Goal: Navigation & Orientation: Find specific page/section

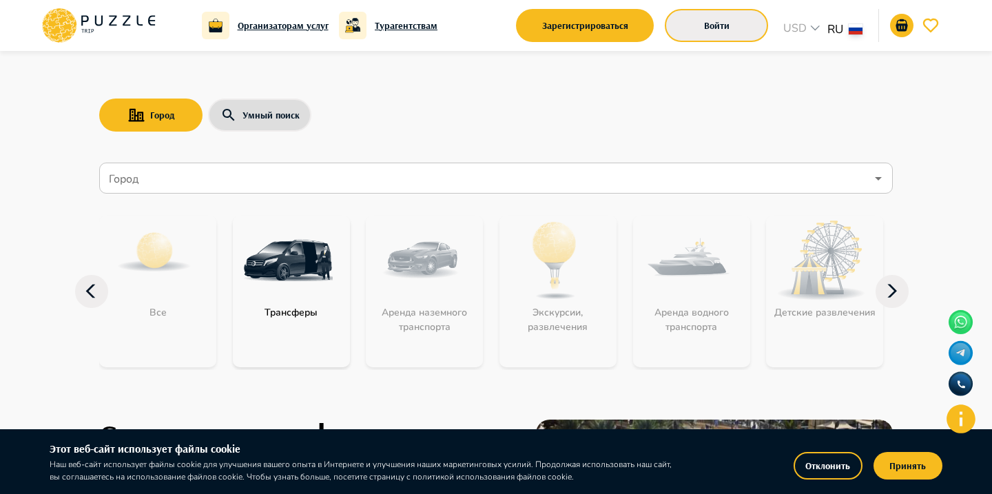
click at [674, 16] on button "Войти" at bounding box center [716, 25] width 103 height 33
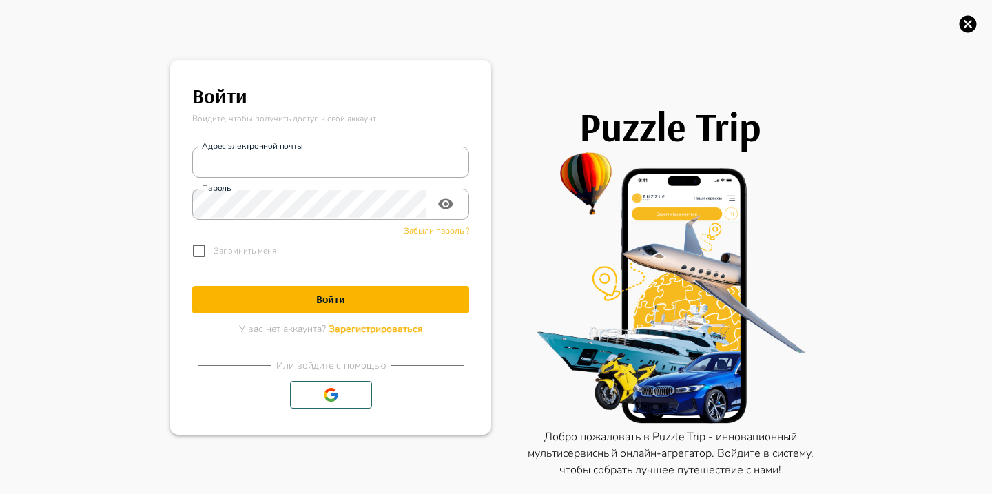
click at [314, 119] on p "Войдите, чтобы получить доступ к свой аккаунт" at bounding box center [330, 118] width 277 height 12
click at [305, 178] on div "Адрес электронной почты Адрес электронной почты Пароль Пароль Забыли пароль ? З…" at bounding box center [330, 201] width 277 height 130
click at [313, 141] on div "Адрес электронной почты Адрес электронной почты Пароль Пароль Забыли пароль ? З…" at bounding box center [330, 201] width 277 height 130
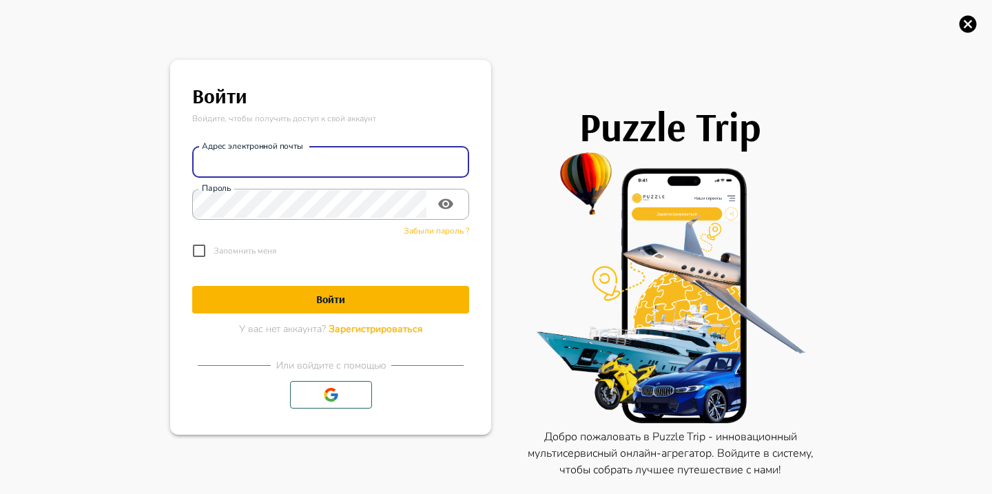
click at [311, 159] on input "Адрес электронной почты" at bounding box center [330, 162] width 277 height 28
type input "**********"
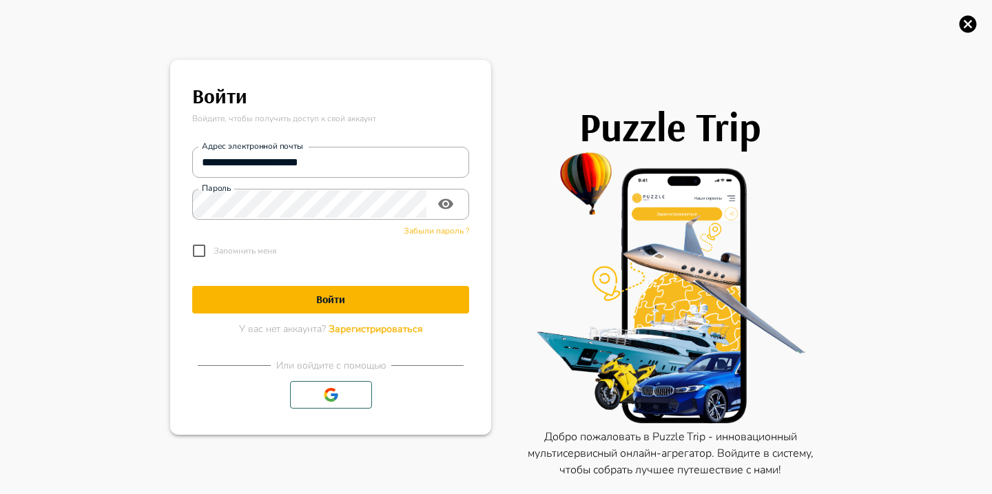
click at [434, 294] on h1 "Войти" at bounding box center [330, 299] width 277 height 13
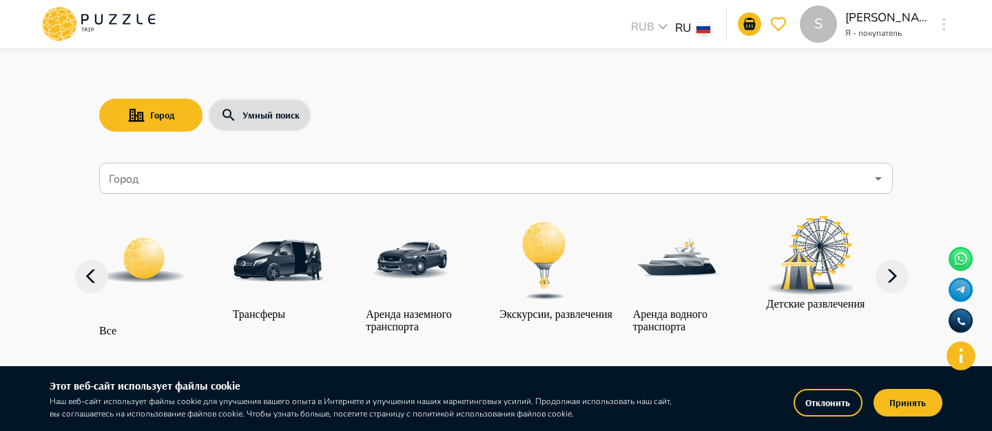
click at [947, 25] on button "button" at bounding box center [944, 23] width 10 height 19
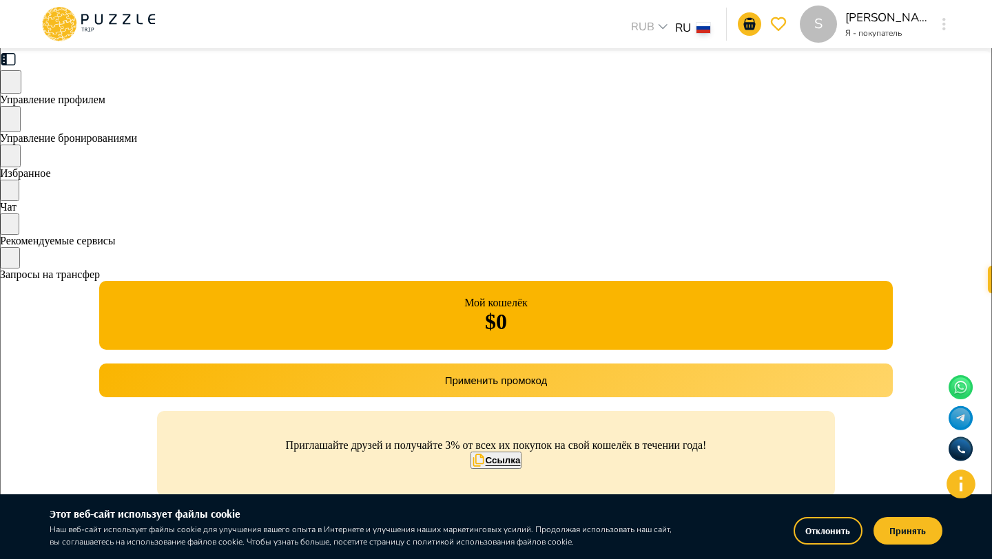
click at [136, 18] on icon at bounding box center [98, 24] width 117 height 36
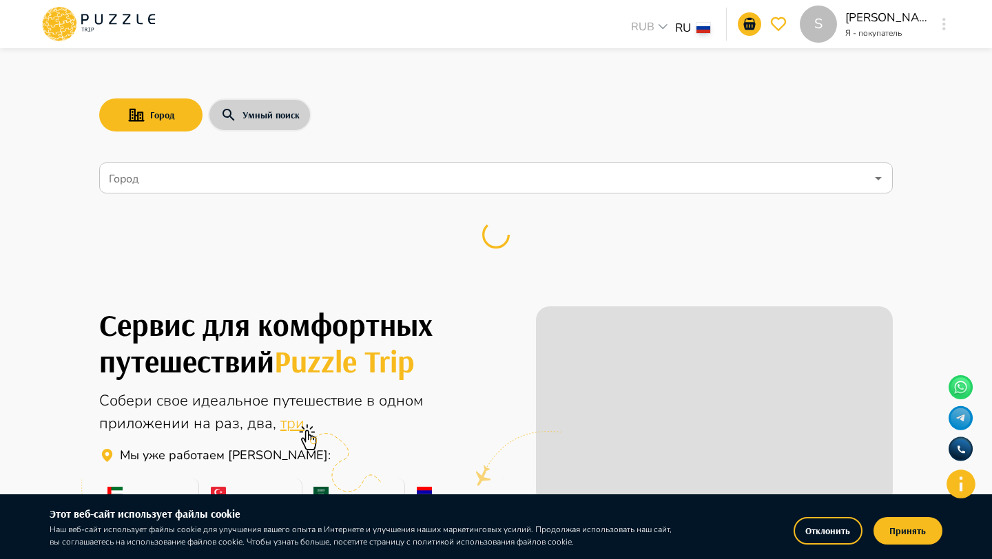
click at [280, 120] on button "Умный поиск" at bounding box center [259, 115] width 103 height 33
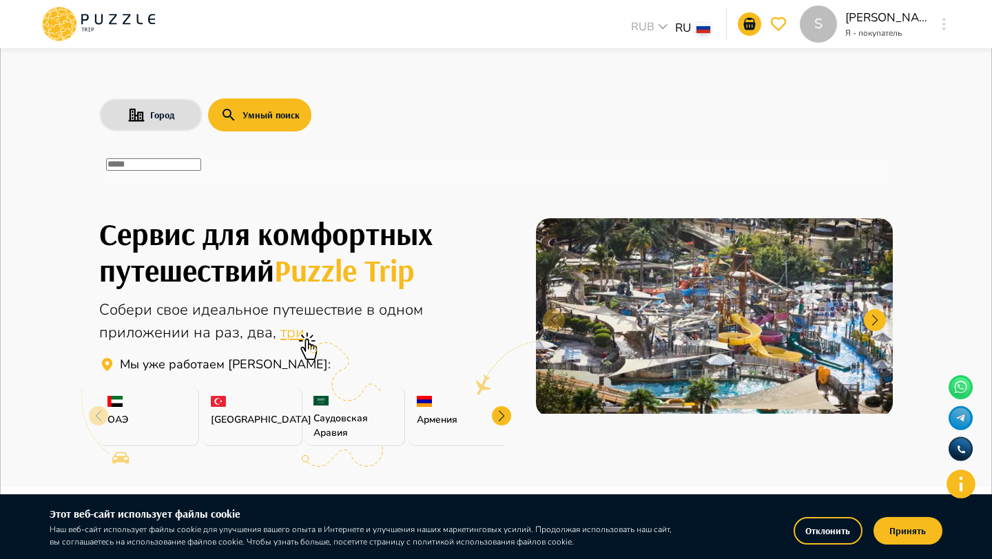
click at [201, 171] on input "text" at bounding box center [153, 164] width 95 height 12
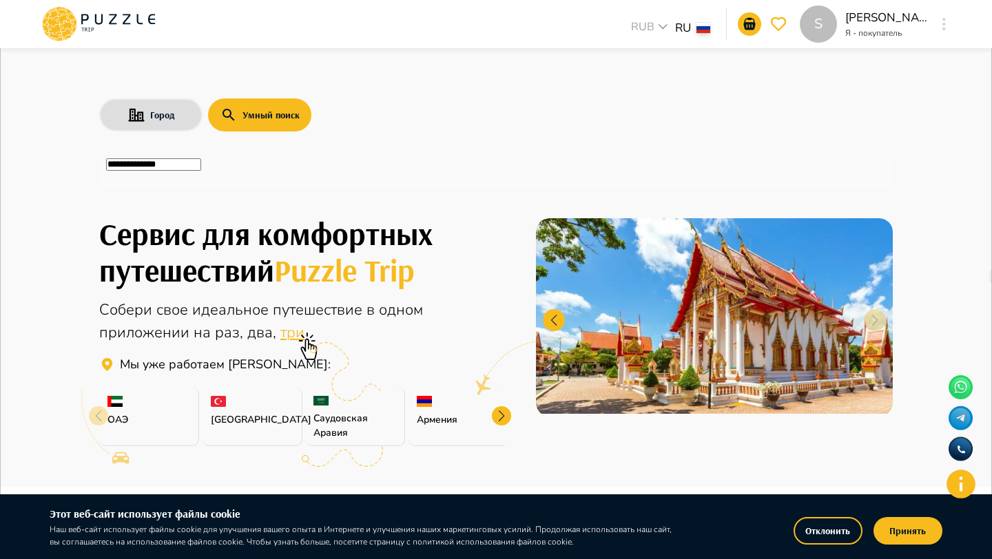
type input "**********"
click at [985, 13] on icon "button" at bounding box center [985, 13] width 0 height 0
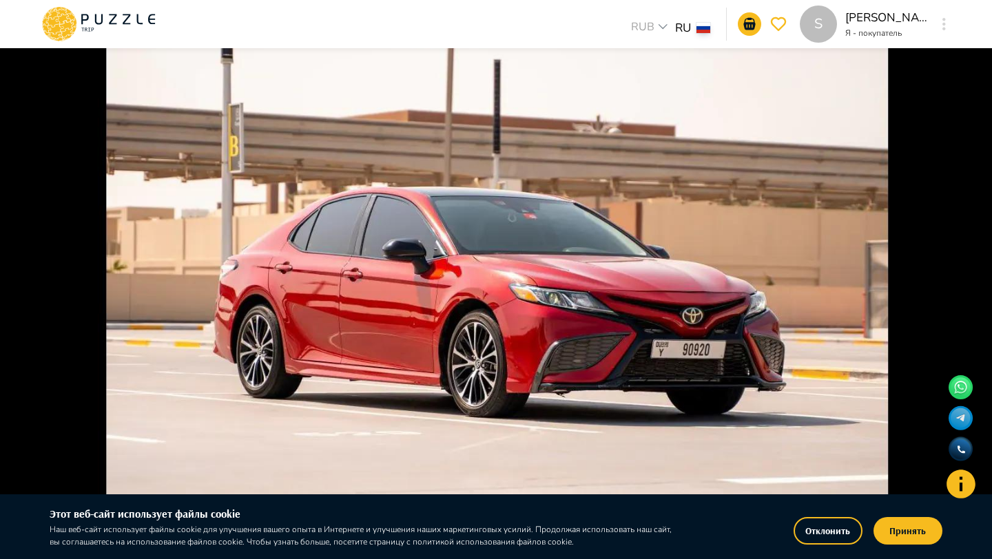
drag, startPoint x: 383, startPoint y: 130, endPoint x: 305, endPoint y: 126, distance: 78.0
type input "*******"
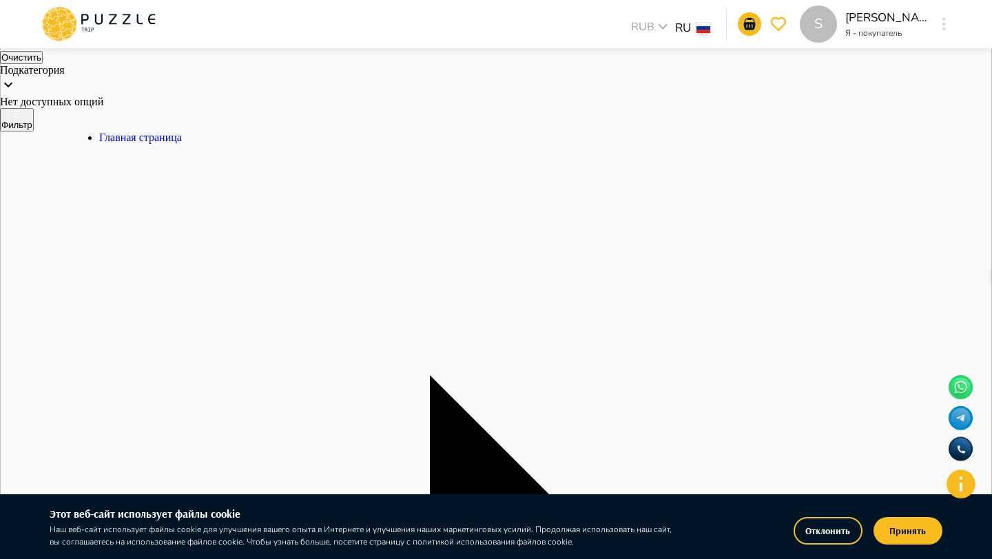
click at [123, 15] on icon at bounding box center [127, 19] width 8 height 10
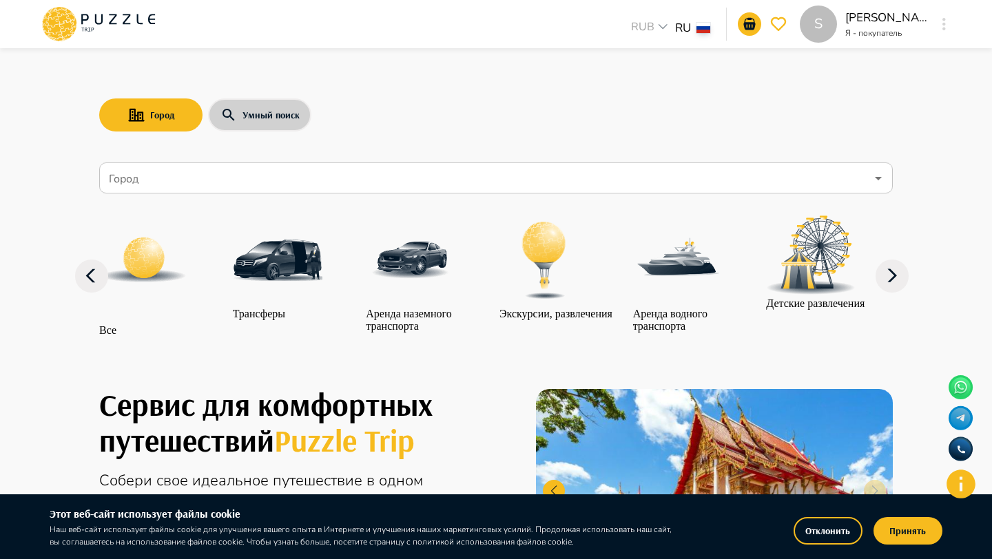
click at [244, 117] on button "Умный поиск" at bounding box center [259, 115] width 103 height 33
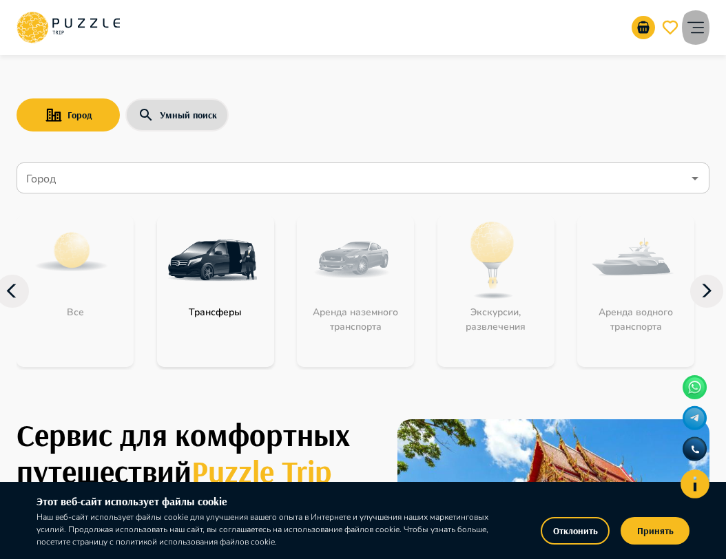
click at [686, 32] on icon "account of current user" at bounding box center [696, 28] width 28 height 28
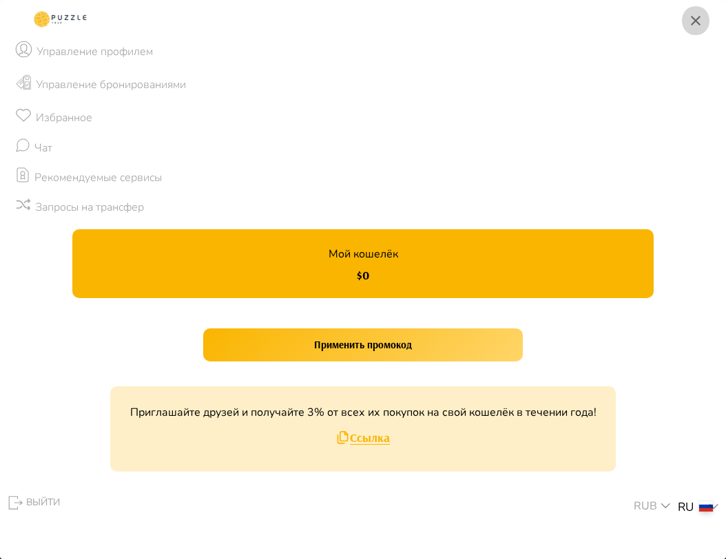
click at [694, 12] on icon "button" at bounding box center [696, 20] width 17 height 17
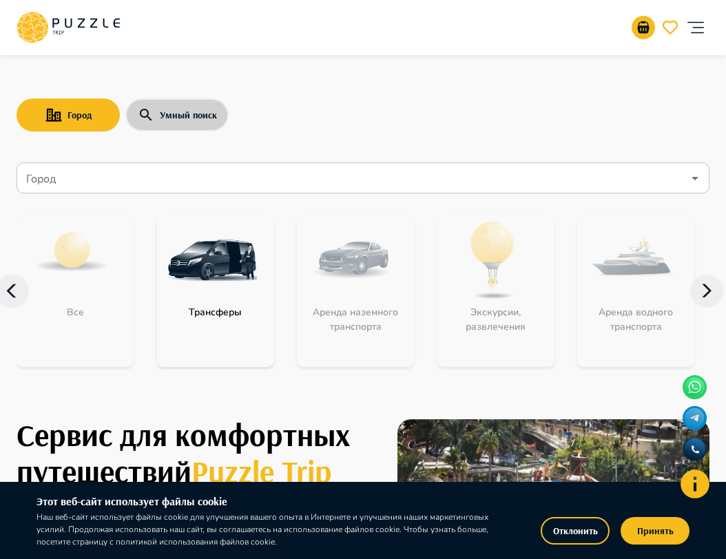
click at [214, 107] on button "Умный поиск" at bounding box center [176, 115] width 103 height 33
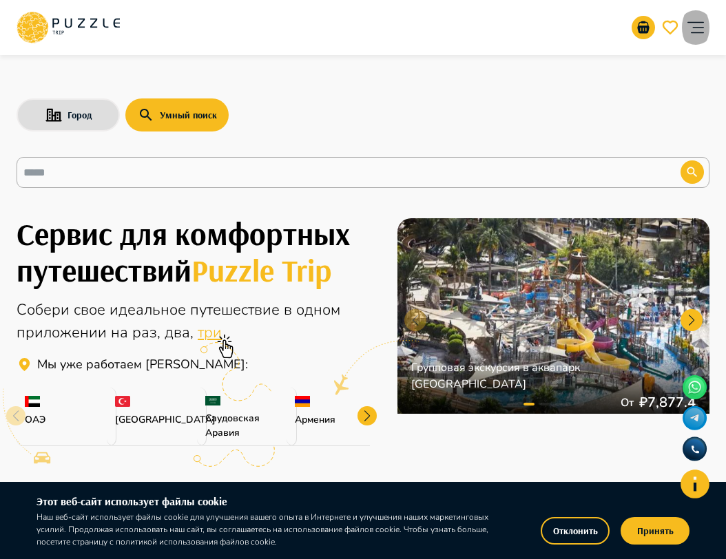
click at [699, 30] on icon "account of current user" at bounding box center [696, 28] width 28 height 28
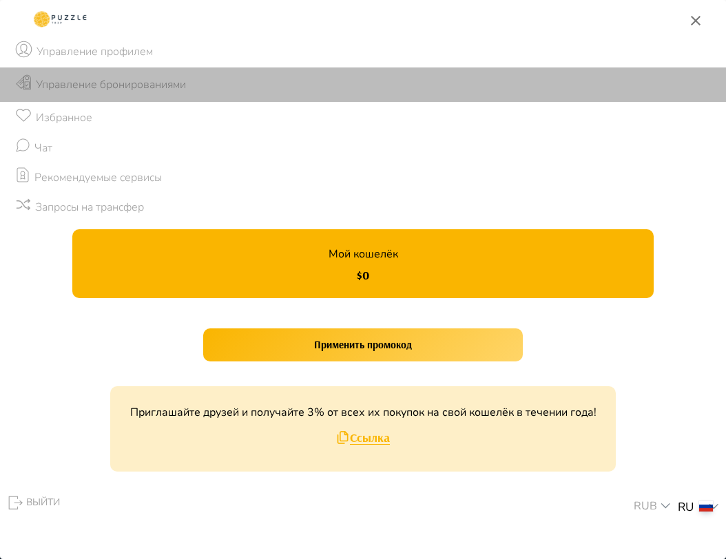
click at [244, 81] on li "Управление бронированиями" at bounding box center [363, 85] width 726 height 34
